Goal: Task Accomplishment & Management: Manage account settings

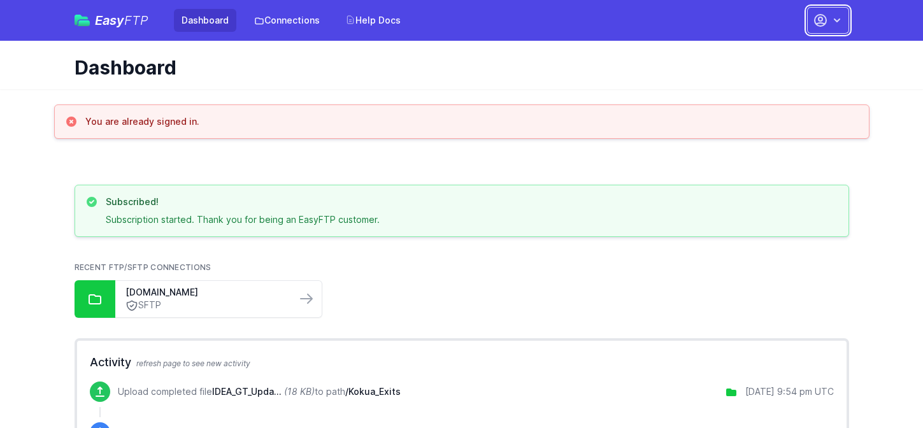
click at [842, 23] on icon "button" at bounding box center [837, 20] width 13 height 13
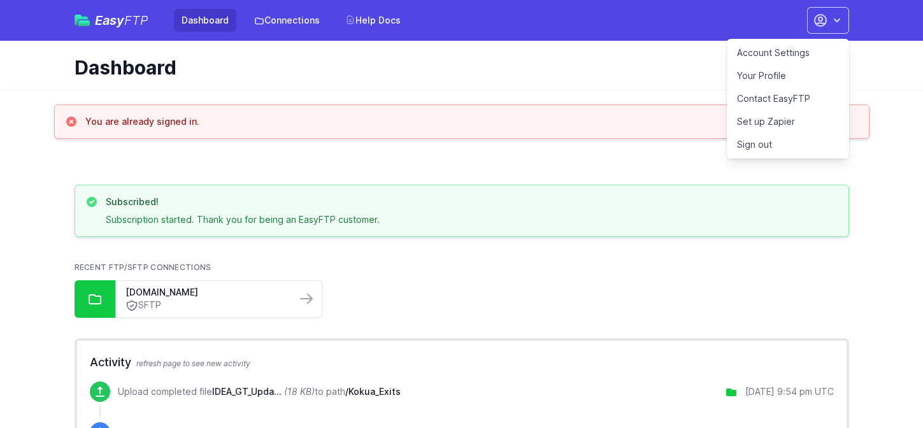
click at [776, 53] on link "Account Settings" at bounding box center [788, 52] width 122 height 23
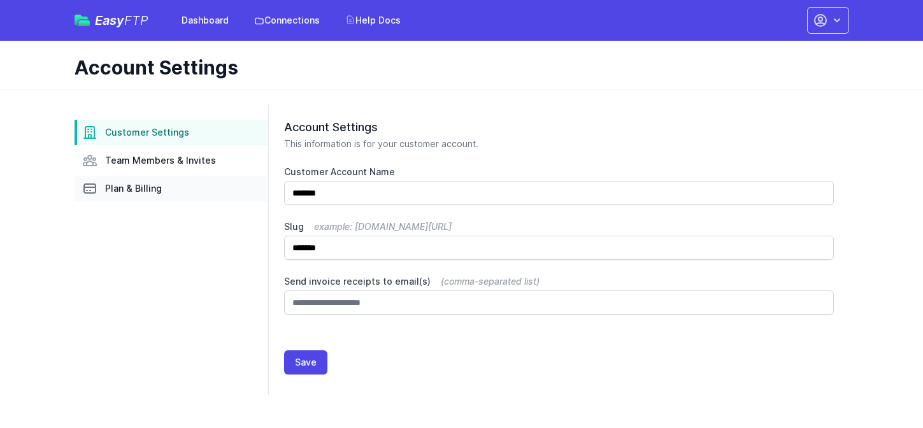
click at [123, 189] on span "Plan & Billing" at bounding box center [133, 188] width 57 height 13
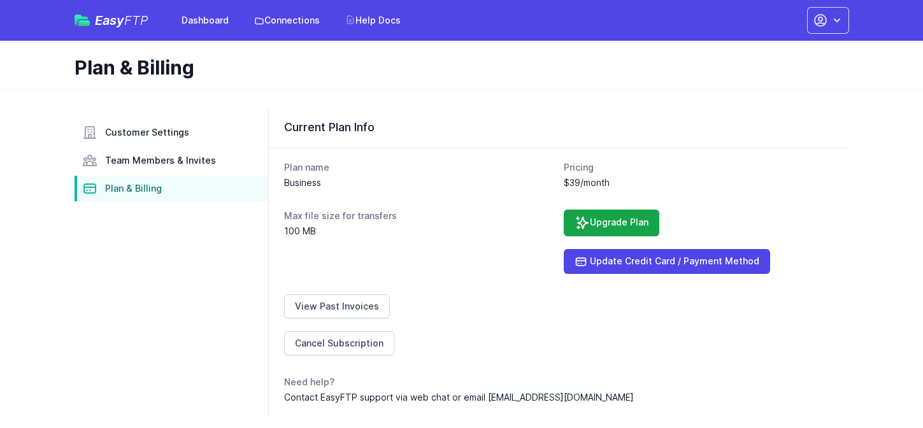
scroll to position [4, 0]
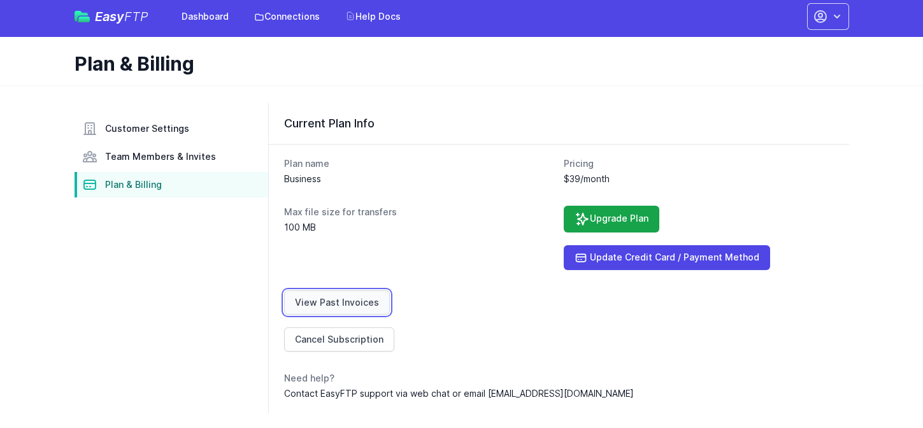
click at [331, 303] on link "View Past Invoices" at bounding box center [337, 303] width 106 height 24
